Goal: Task Accomplishment & Management: Use online tool/utility

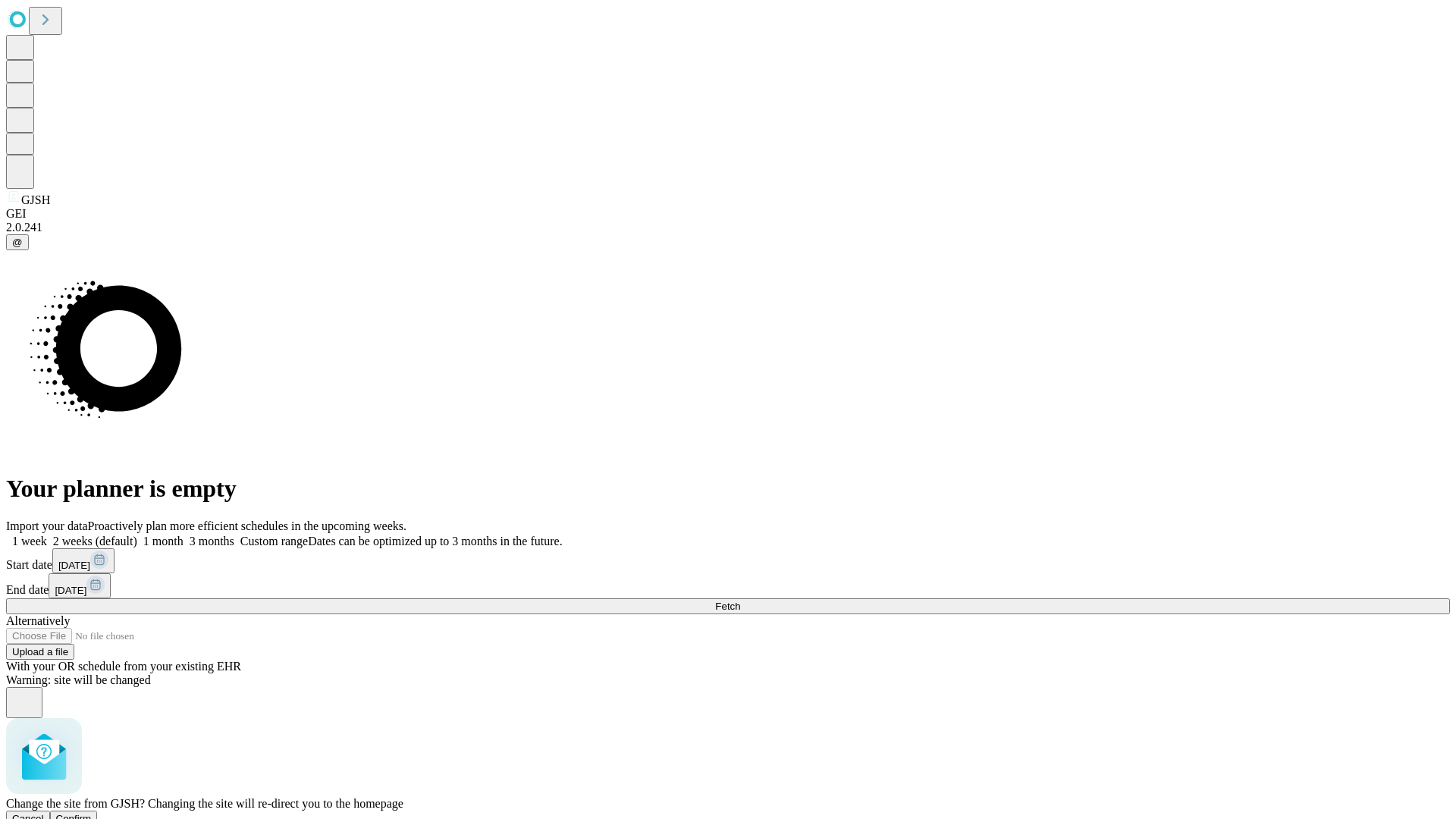
click at [92, 813] on span "Confirm" at bounding box center [73, 818] width 35 height 11
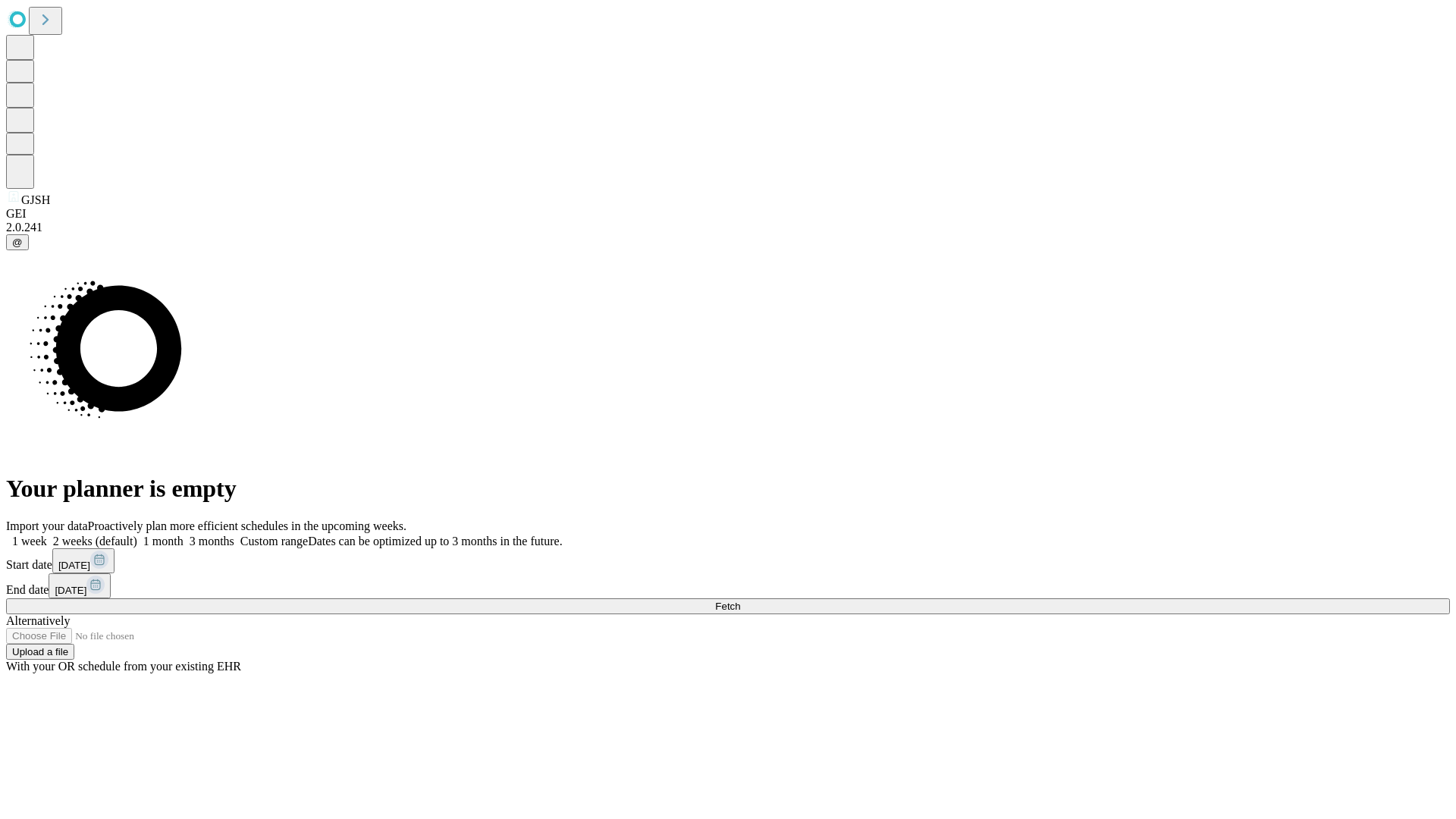
click at [184, 534] on label "1 month" at bounding box center [160, 541] width 46 height 13
click at [740, 600] on span "Fetch" at bounding box center [728, 606] width 25 height 11
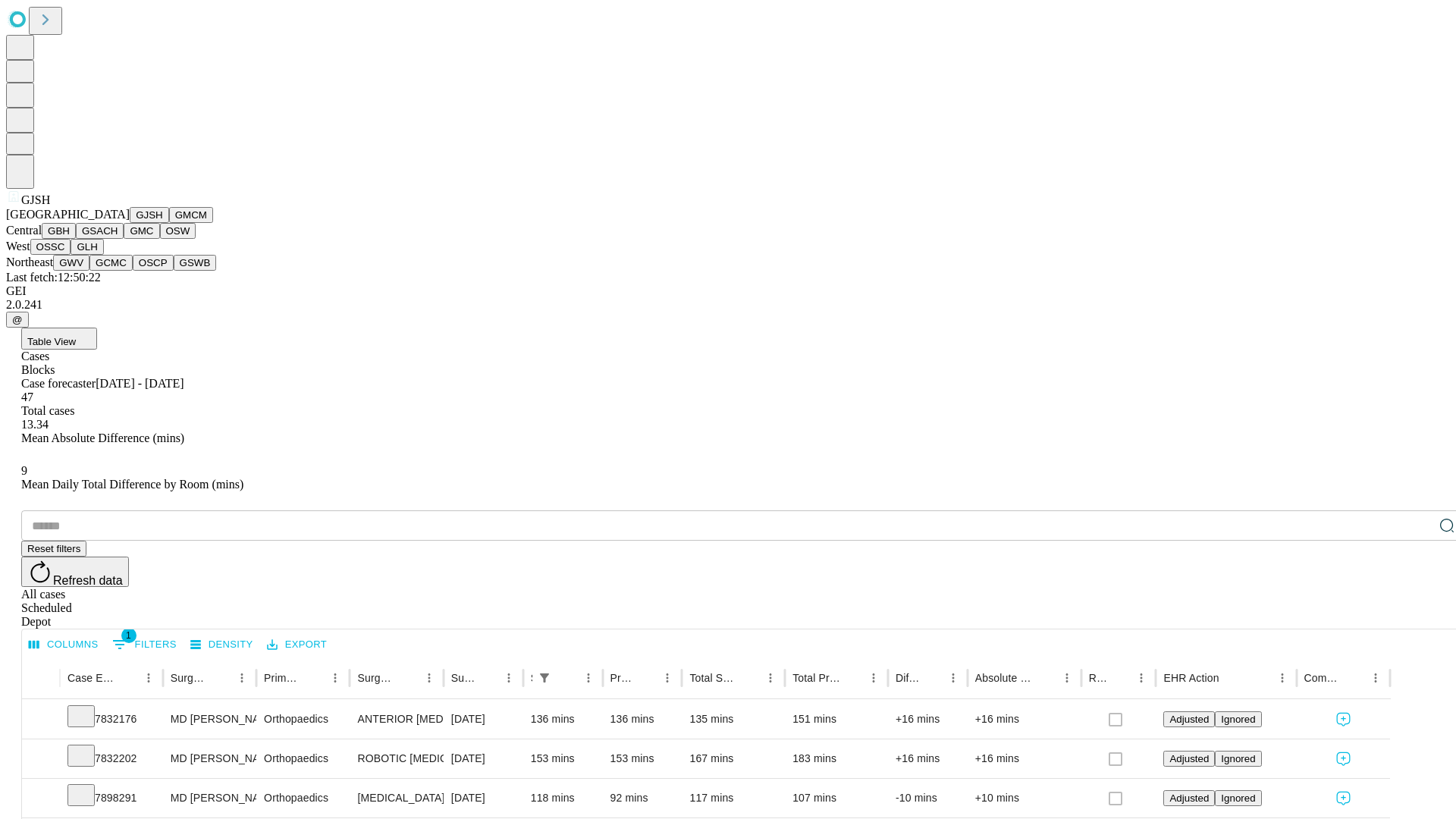
click at [169, 223] on button "GMCM" at bounding box center [191, 215] width 44 height 16
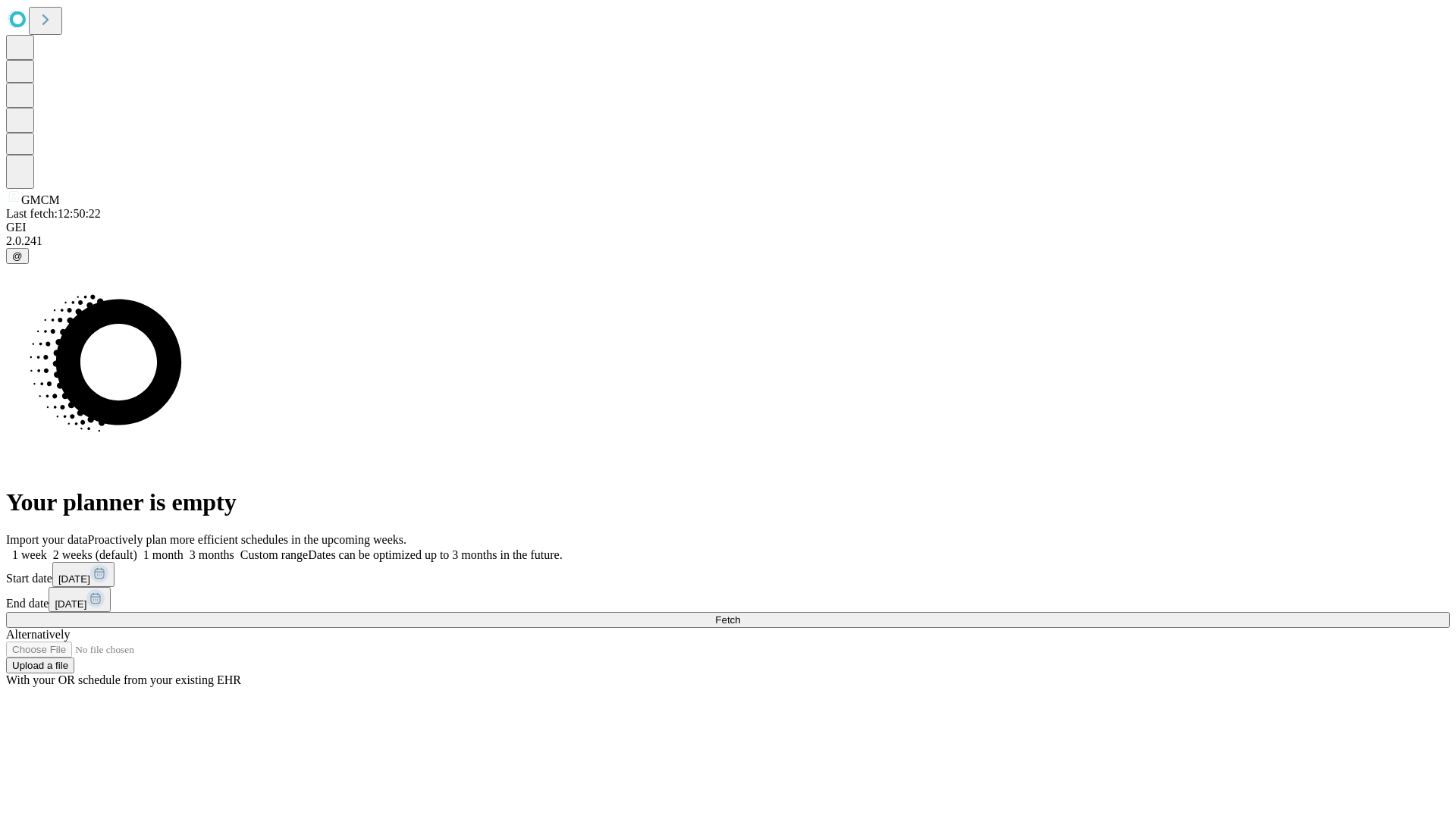
click at [740, 615] on span "Fetch" at bounding box center [728, 620] width 25 height 11
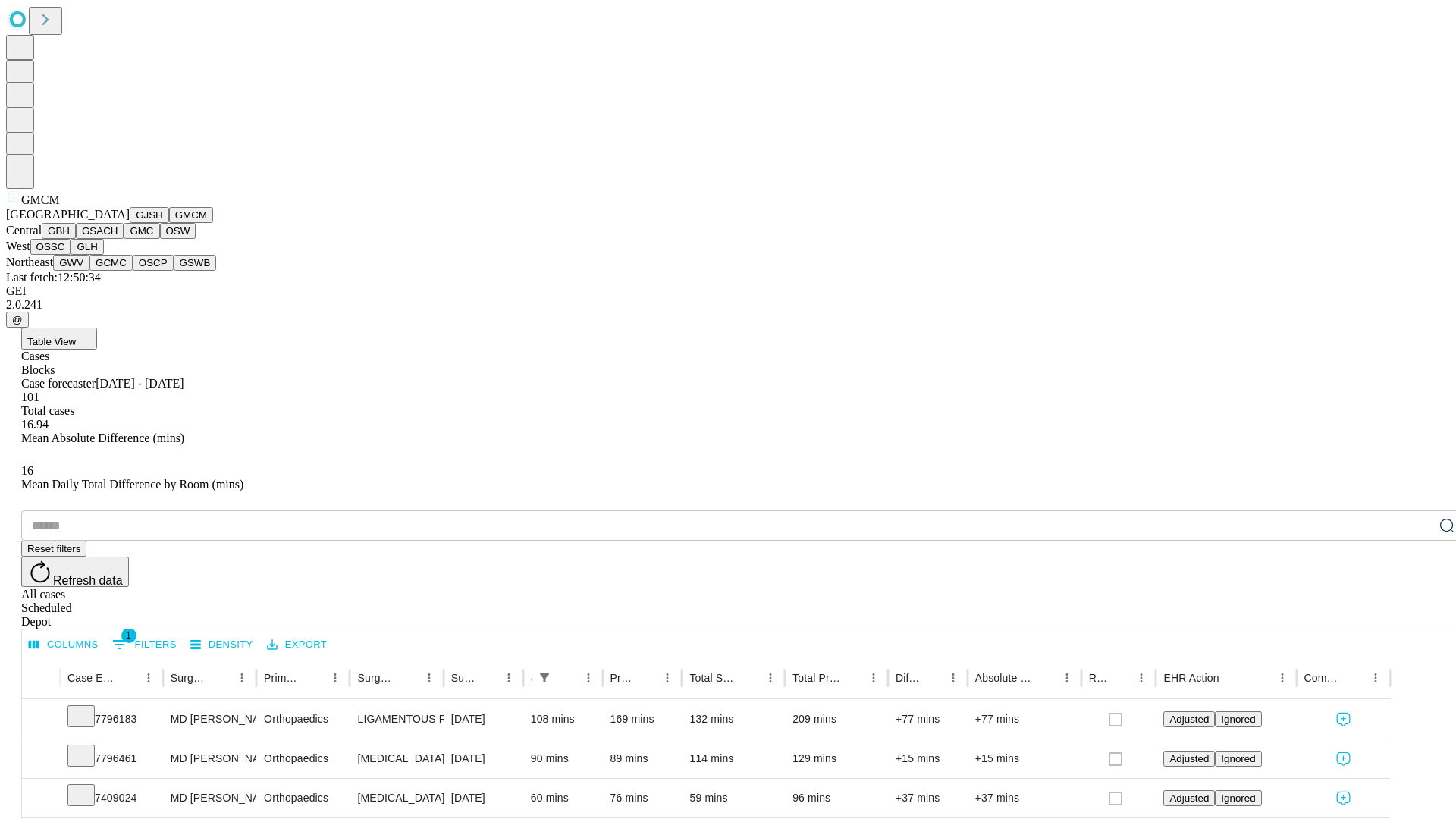
click at [76, 239] on button "GBH" at bounding box center [58, 231] width 34 height 16
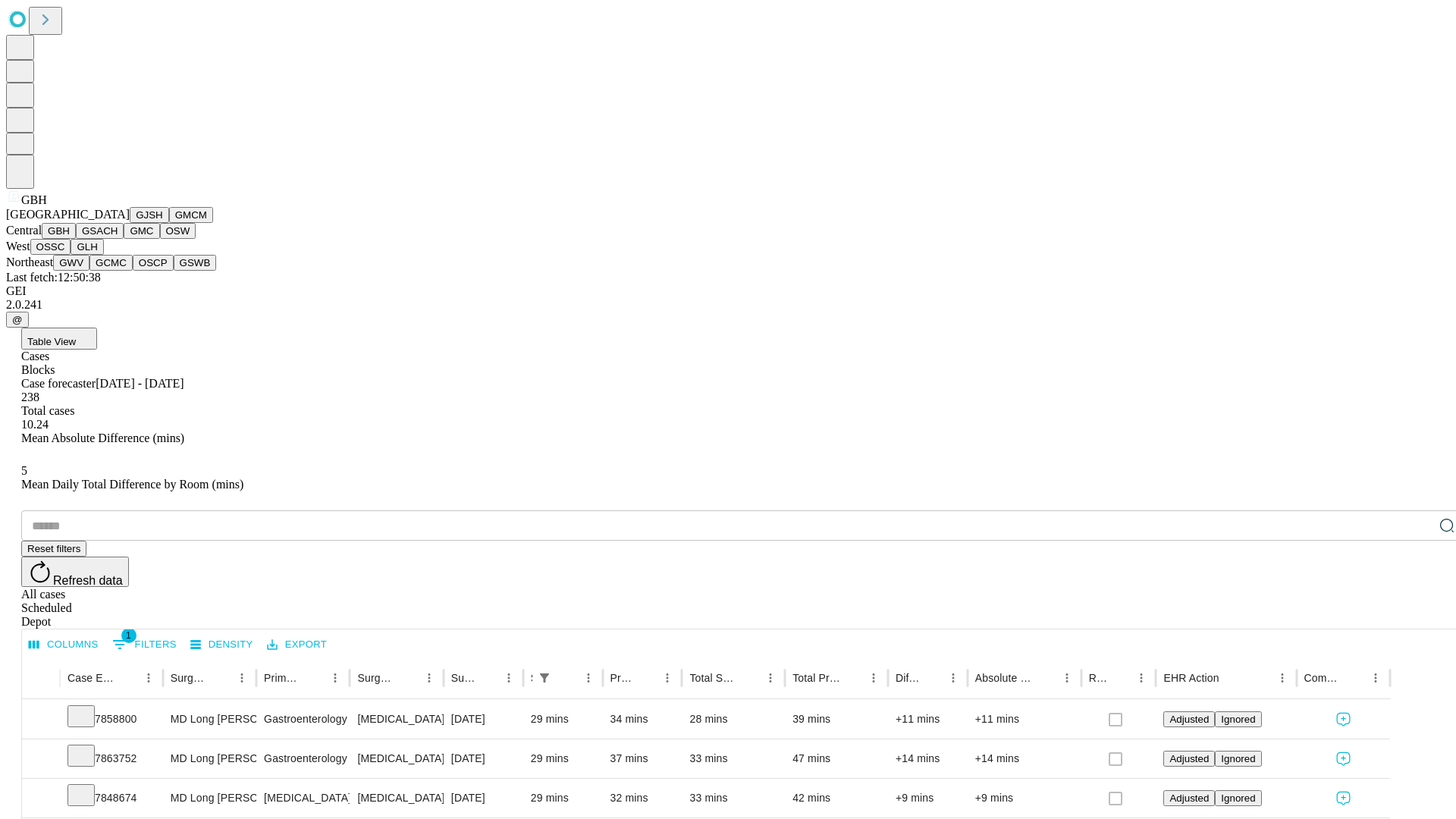
click at [118, 239] on button "GSACH" at bounding box center [100, 231] width 48 height 16
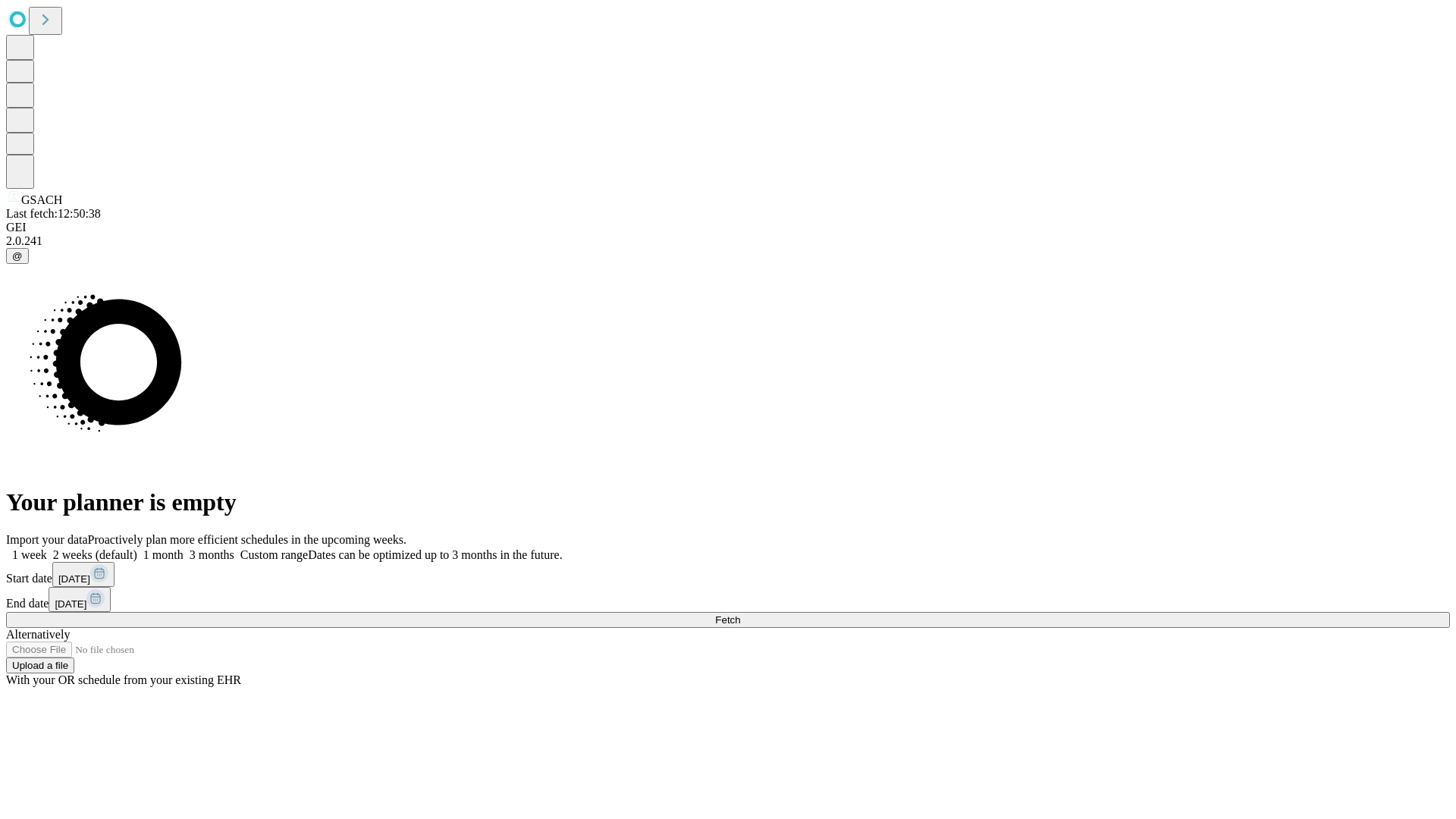
click at [740, 615] on span "Fetch" at bounding box center [728, 620] width 25 height 11
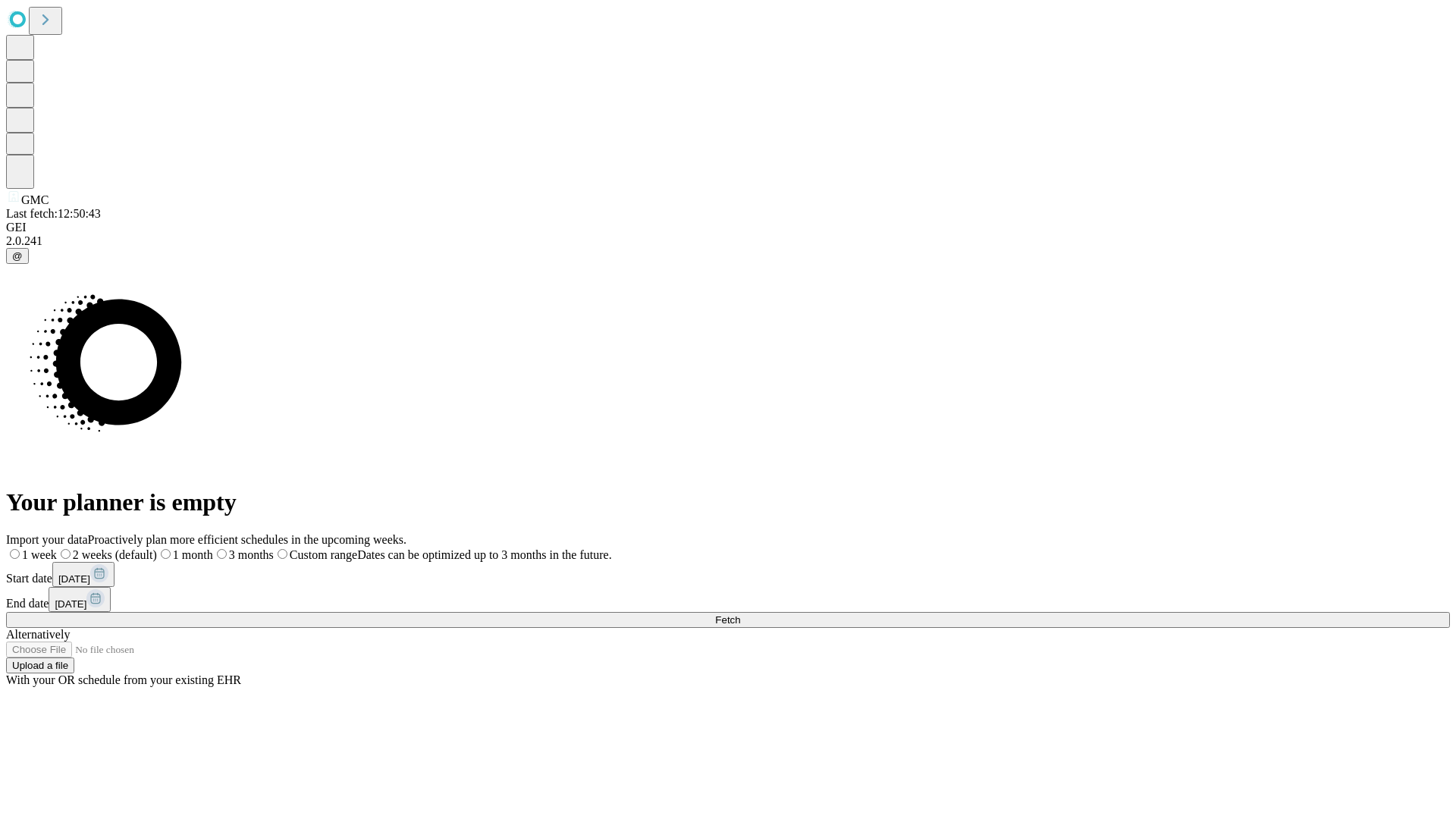
click at [213, 549] on label "1 month" at bounding box center [185, 555] width 56 height 13
click at [740, 615] on span "Fetch" at bounding box center [728, 620] width 25 height 11
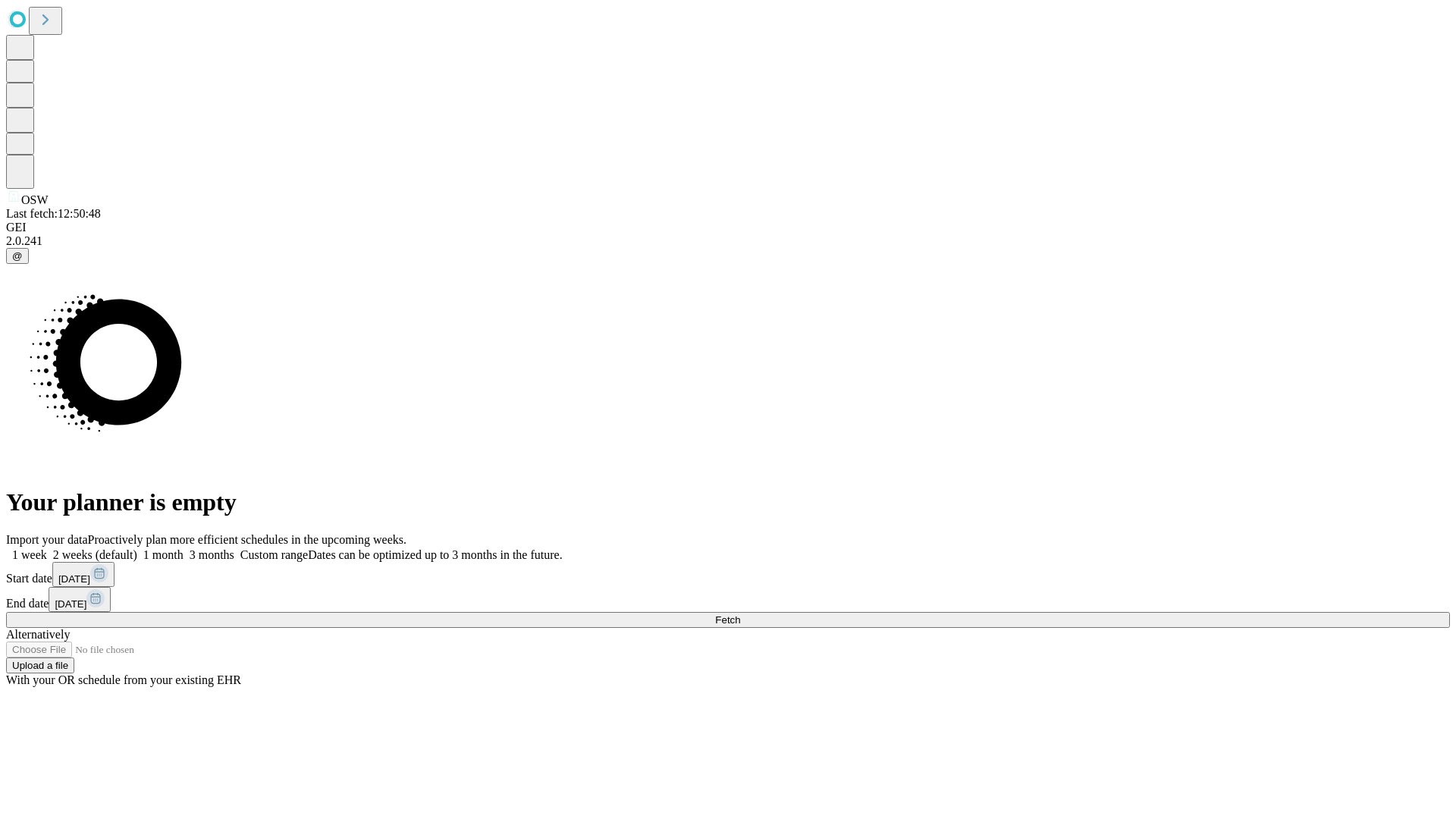
click at [184, 549] on label "1 month" at bounding box center [160, 555] width 46 height 13
click at [740, 615] on span "Fetch" at bounding box center [728, 620] width 25 height 11
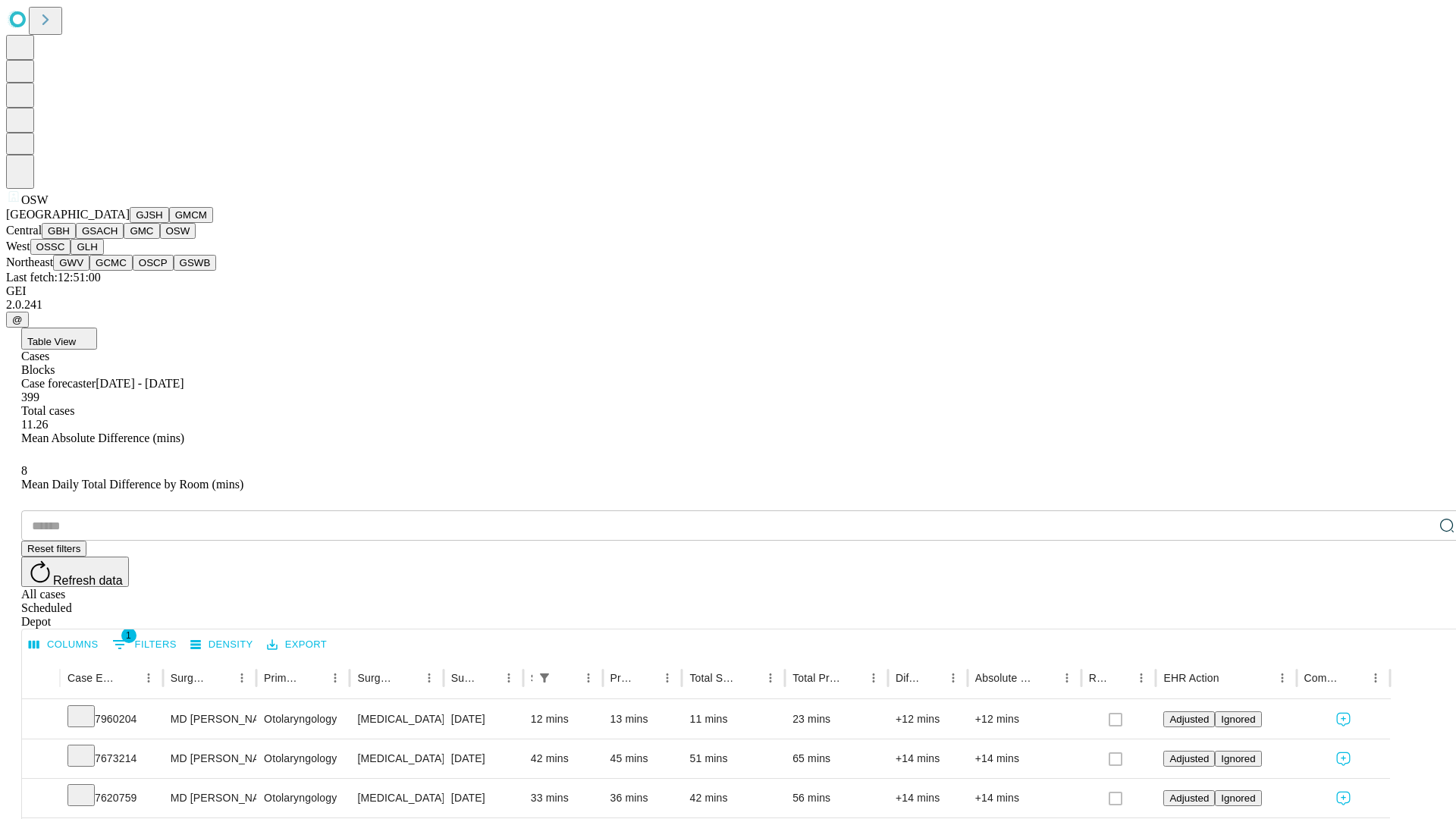
click at [72, 255] on button "OSSC" at bounding box center [51, 247] width 41 height 16
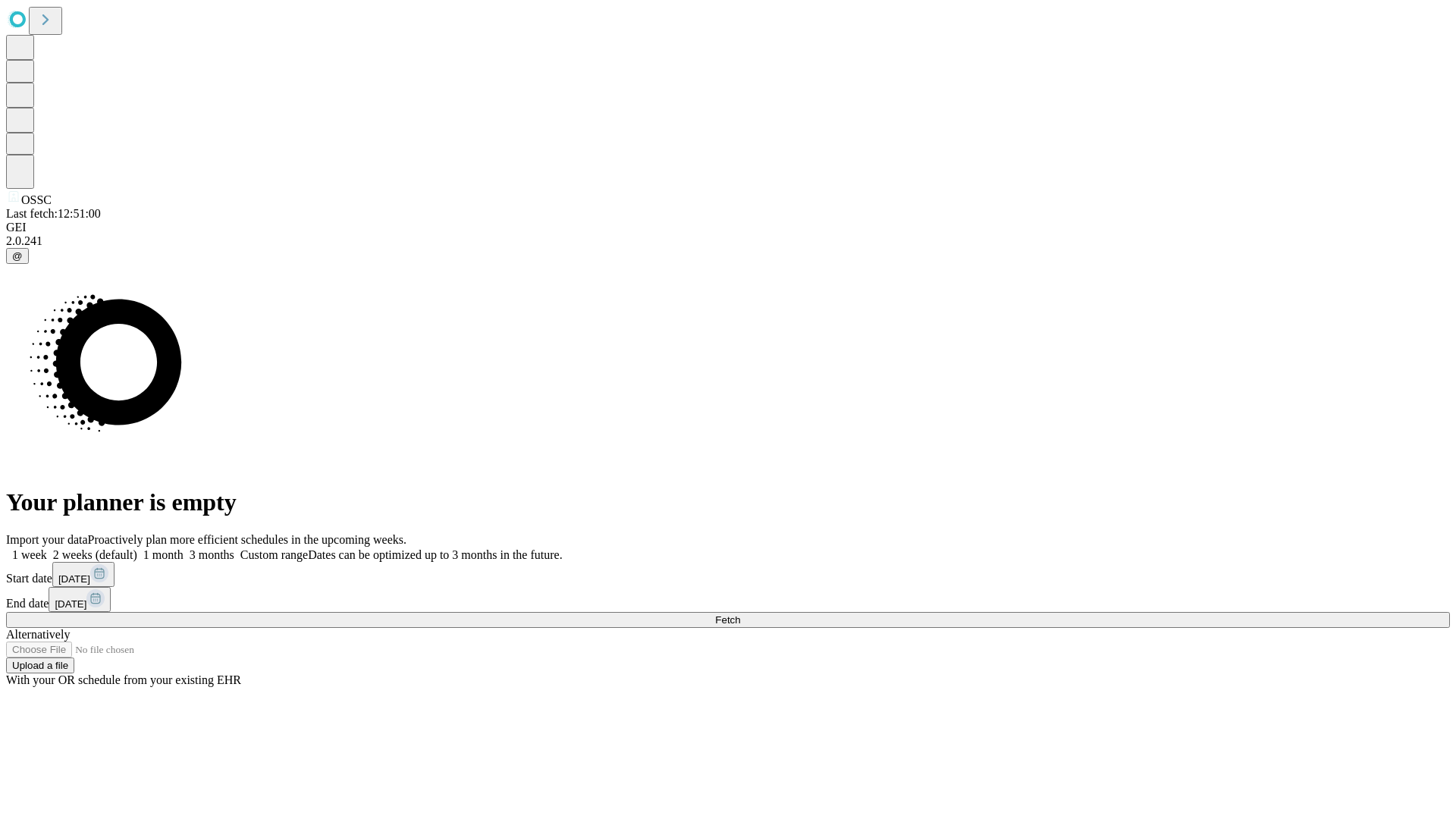
click at [184, 549] on label "1 month" at bounding box center [160, 555] width 46 height 13
click at [740, 615] on span "Fetch" at bounding box center [728, 620] width 25 height 11
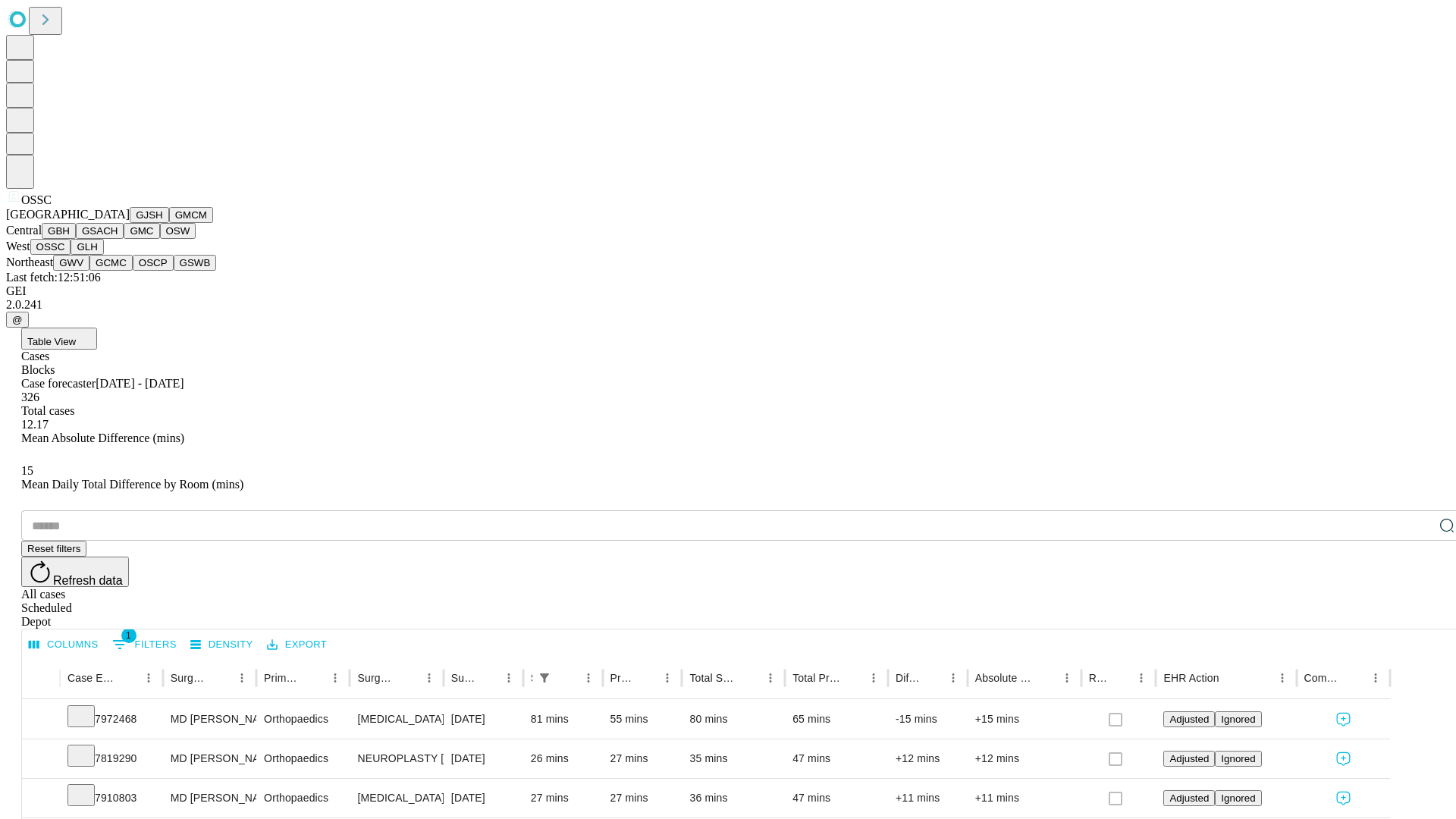
click at [103, 255] on button "GLH" at bounding box center [86, 247] width 32 height 16
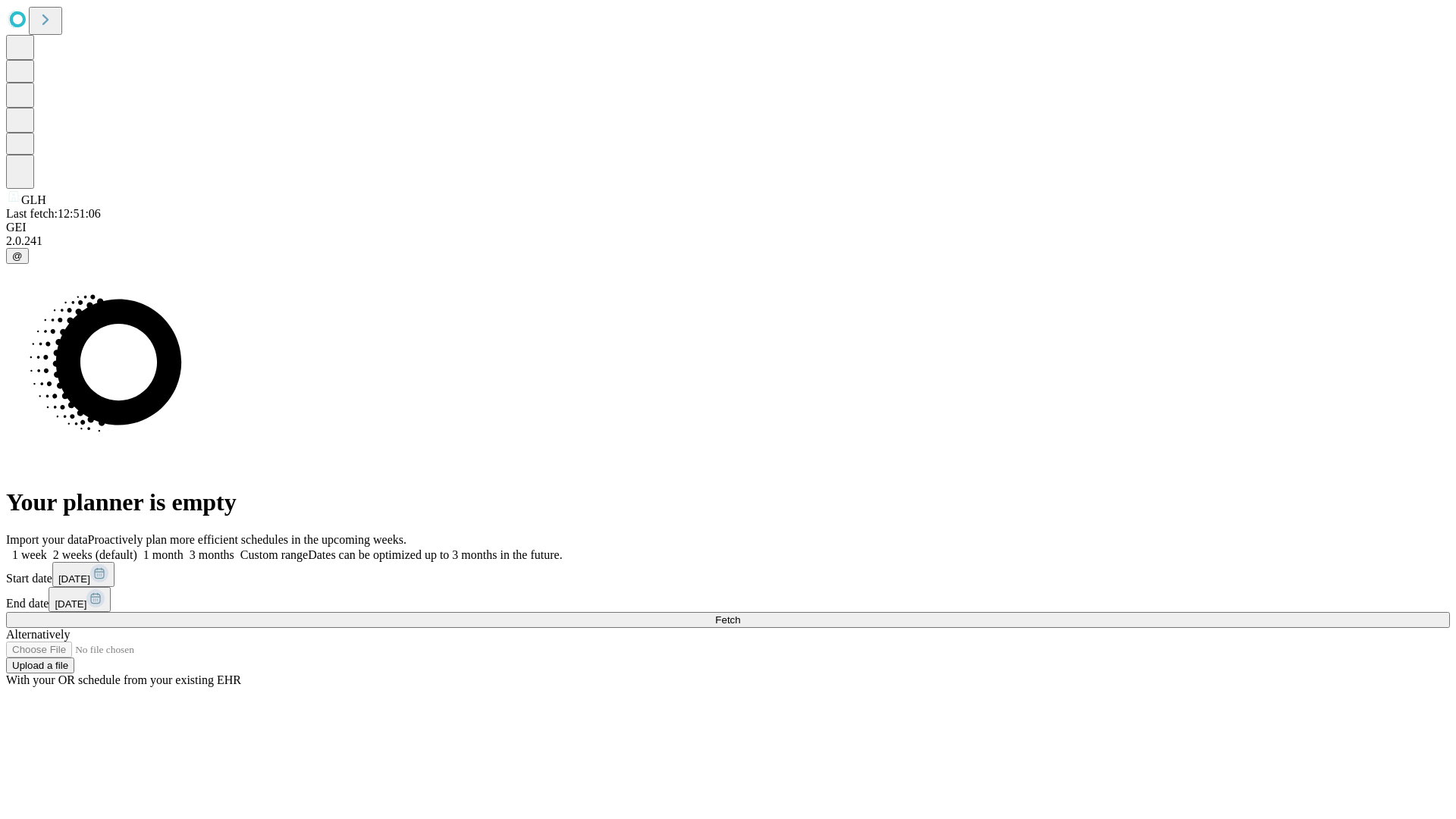
click at [184, 549] on label "1 month" at bounding box center [160, 555] width 46 height 13
click at [740, 615] on span "Fetch" at bounding box center [728, 620] width 25 height 11
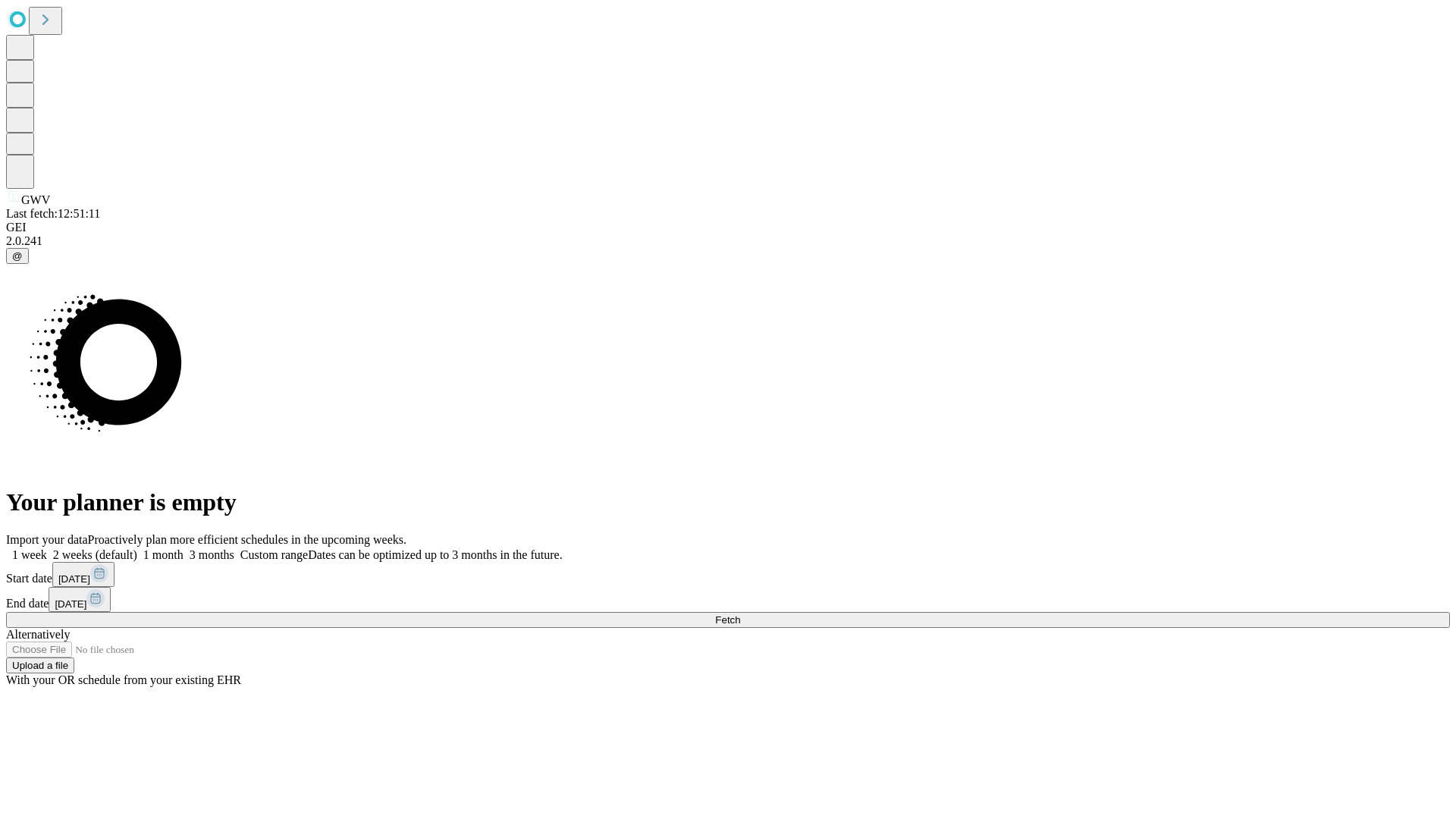
click at [184, 549] on label "1 month" at bounding box center [160, 555] width 46 height 13
click at [740, 615] on span "Fetch" at bounding box center [728, 620] width 25 height 11
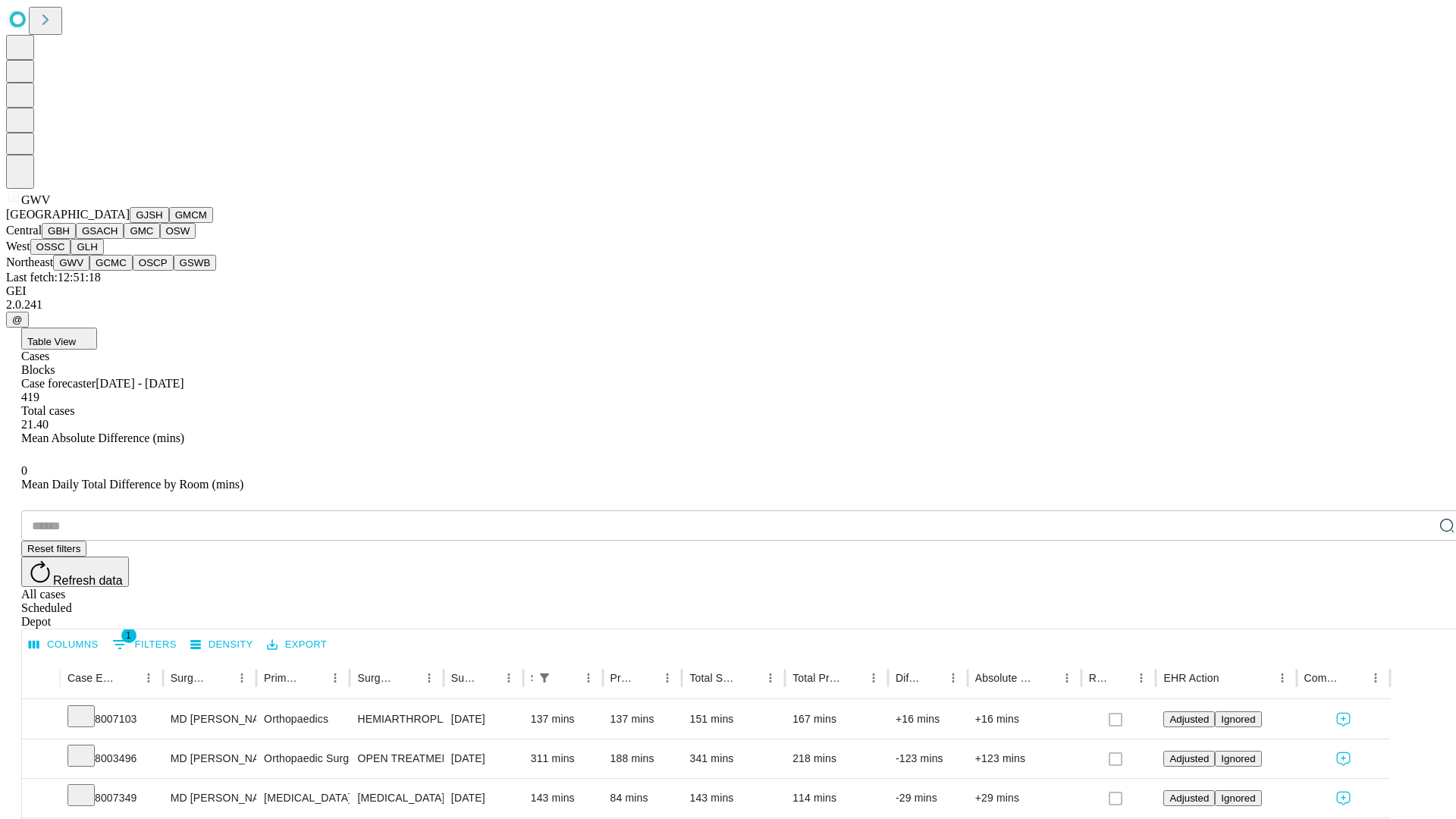
click at [118, 271] on button "GCMC" at bounding box center [111, 263] width 43 height 16
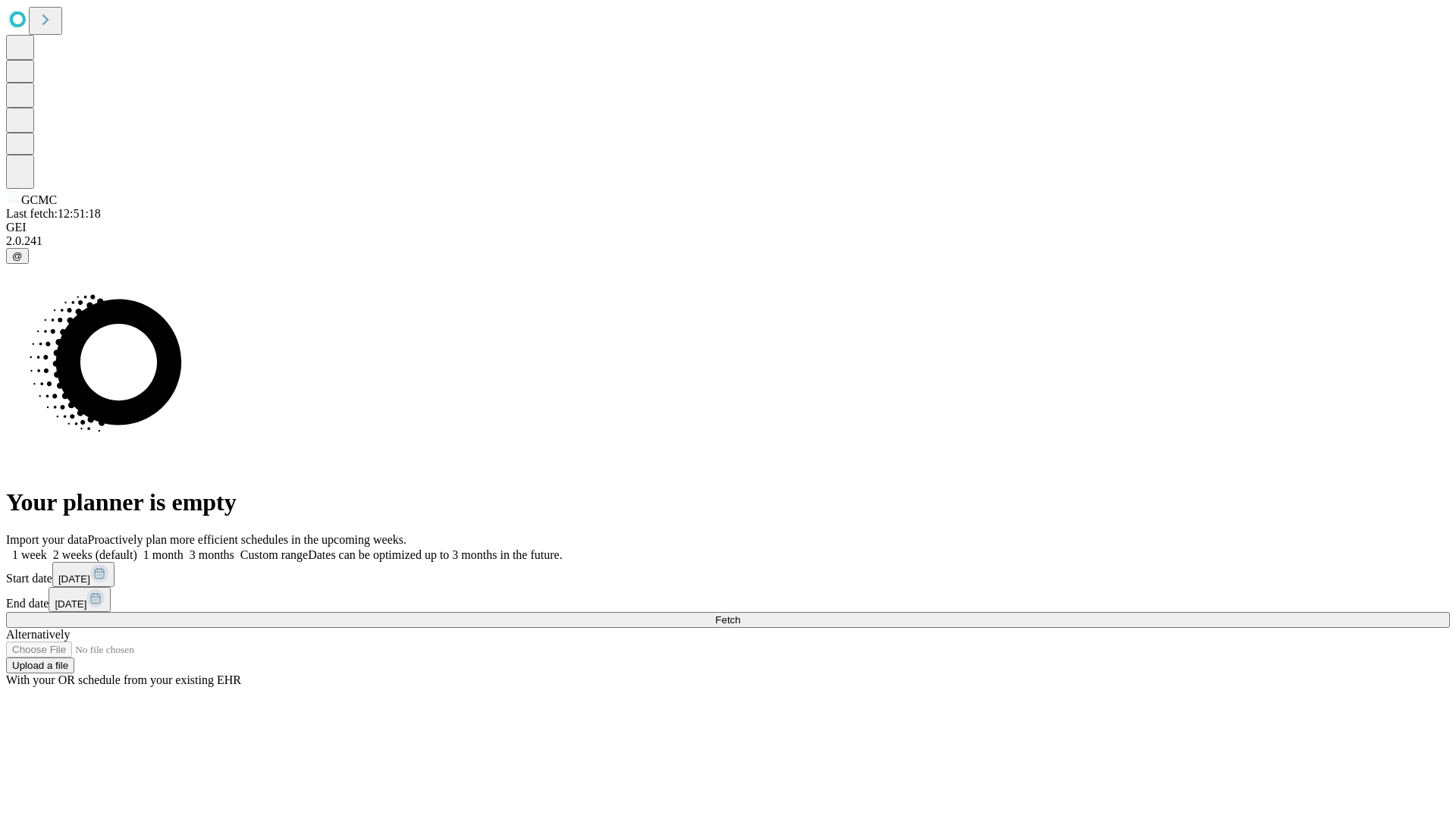
click at [184, 549] on label "1 month" at bounding box center [160, 555] width 46 height 13
click at [740, 615] on span "Fetch" at bounding box center [728, 620] width 25 height 11
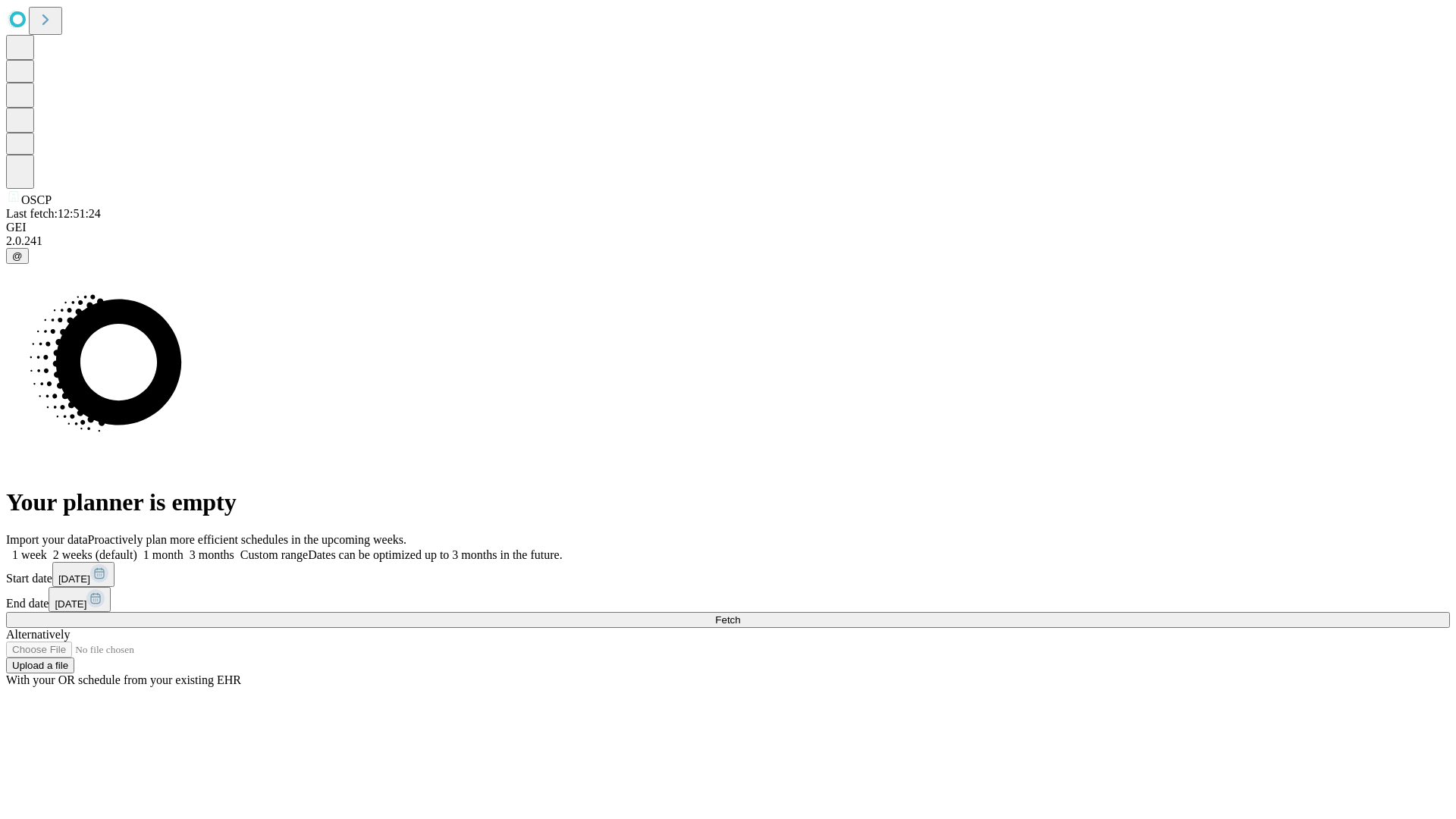
click at [184, 549] on label "1 month" at bounding box center [160, 555] width 46 height 13
click at [740, 615] on span "Fetch" at bounding box center [728, 620] width 25 height 11
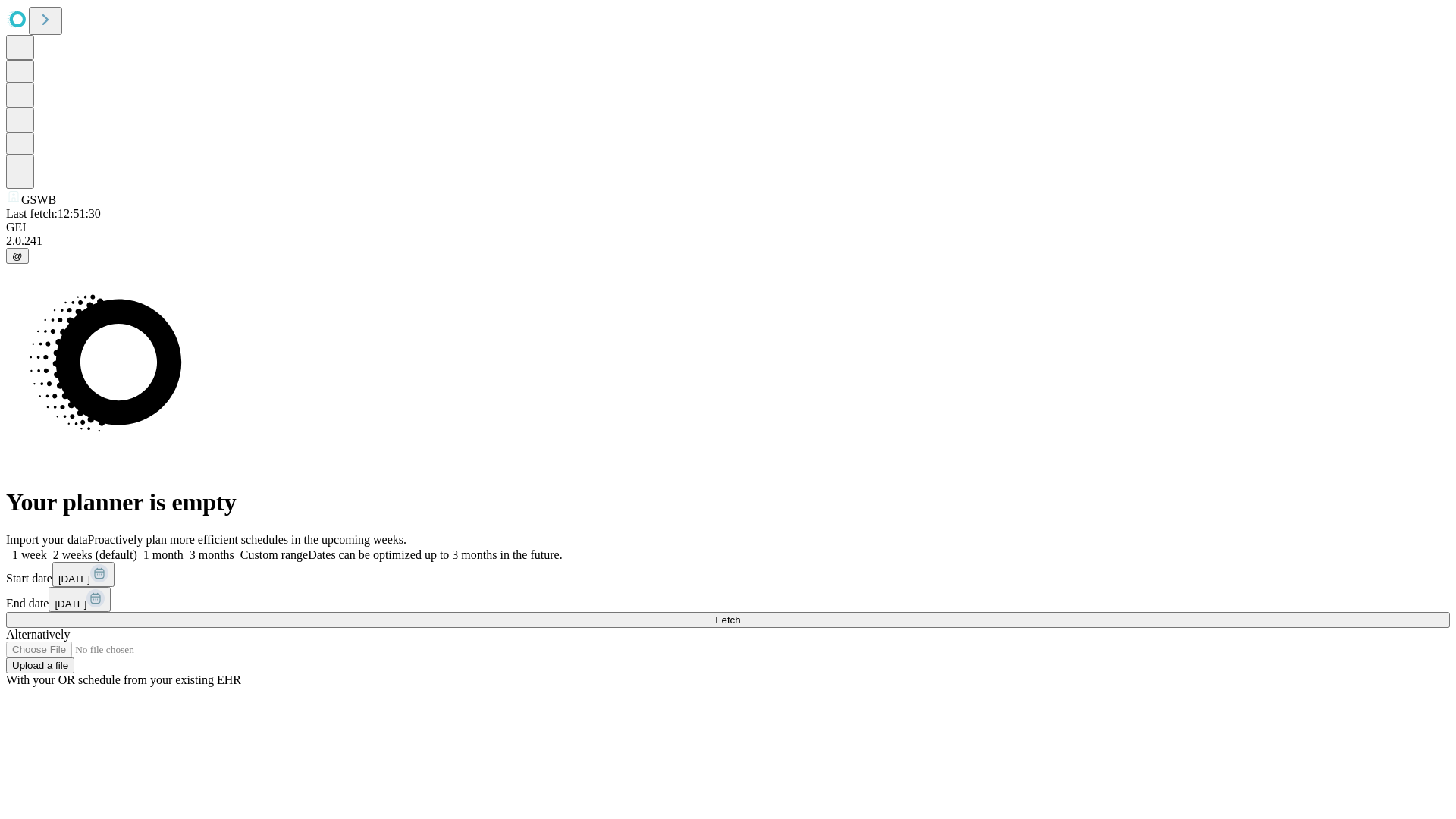
click at [184, 549] on label "1 month" at bounding box center [160, 555] width 46 height 13
click at [740, 615] on span "Fetch" at bounding box center [728, 620] width 25 height 11
